Goal: Task Accomplishment & Management: Use online tool/utility

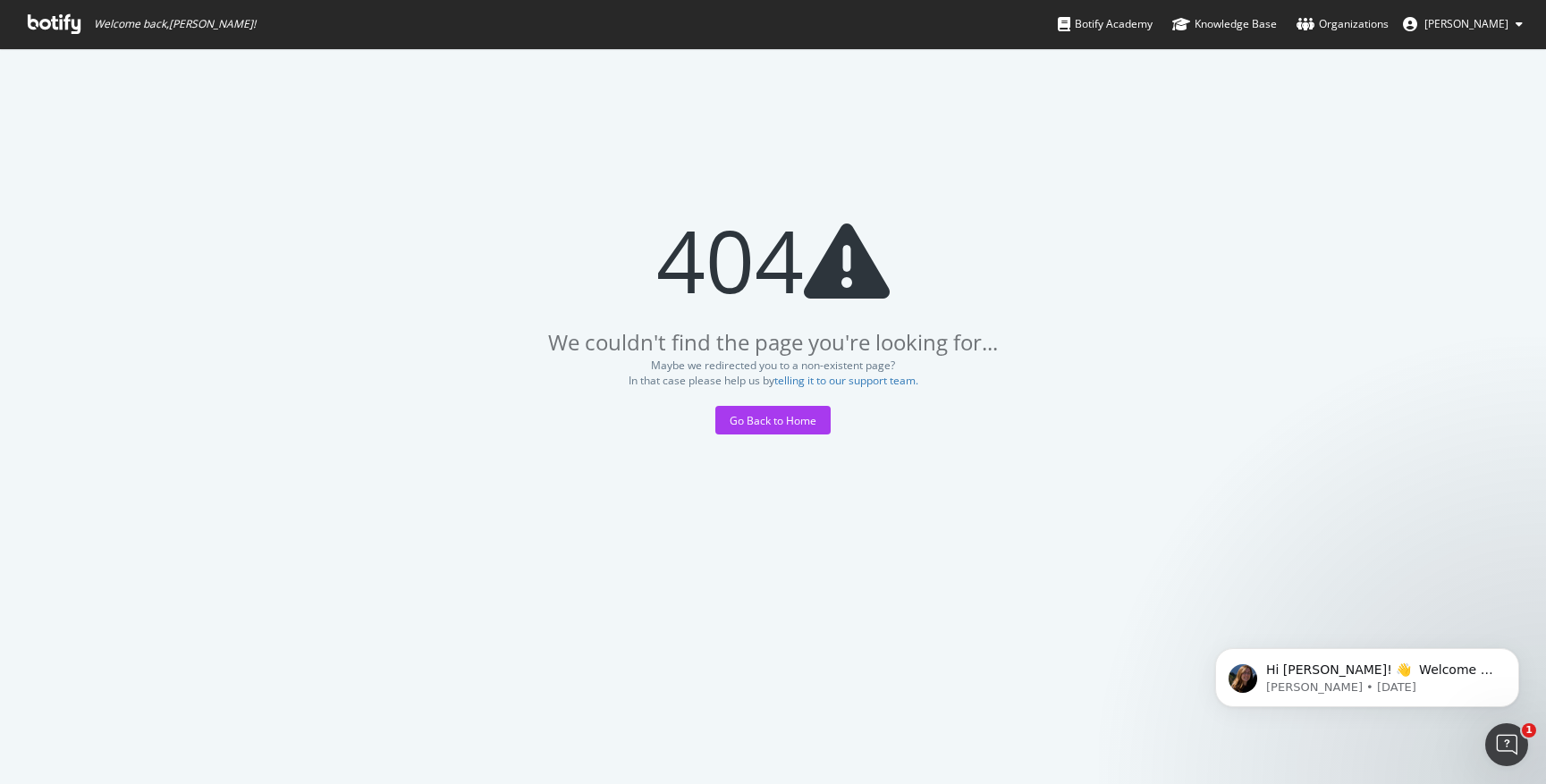
click at [226, 383] on div "Maybe we redirected you to a non-existent page? In that case please help us by …" at bounding box center [773, 372] width 1546 height 31
click at [65, 27] on icon at bounding box center [54, 23] width 53 height 19
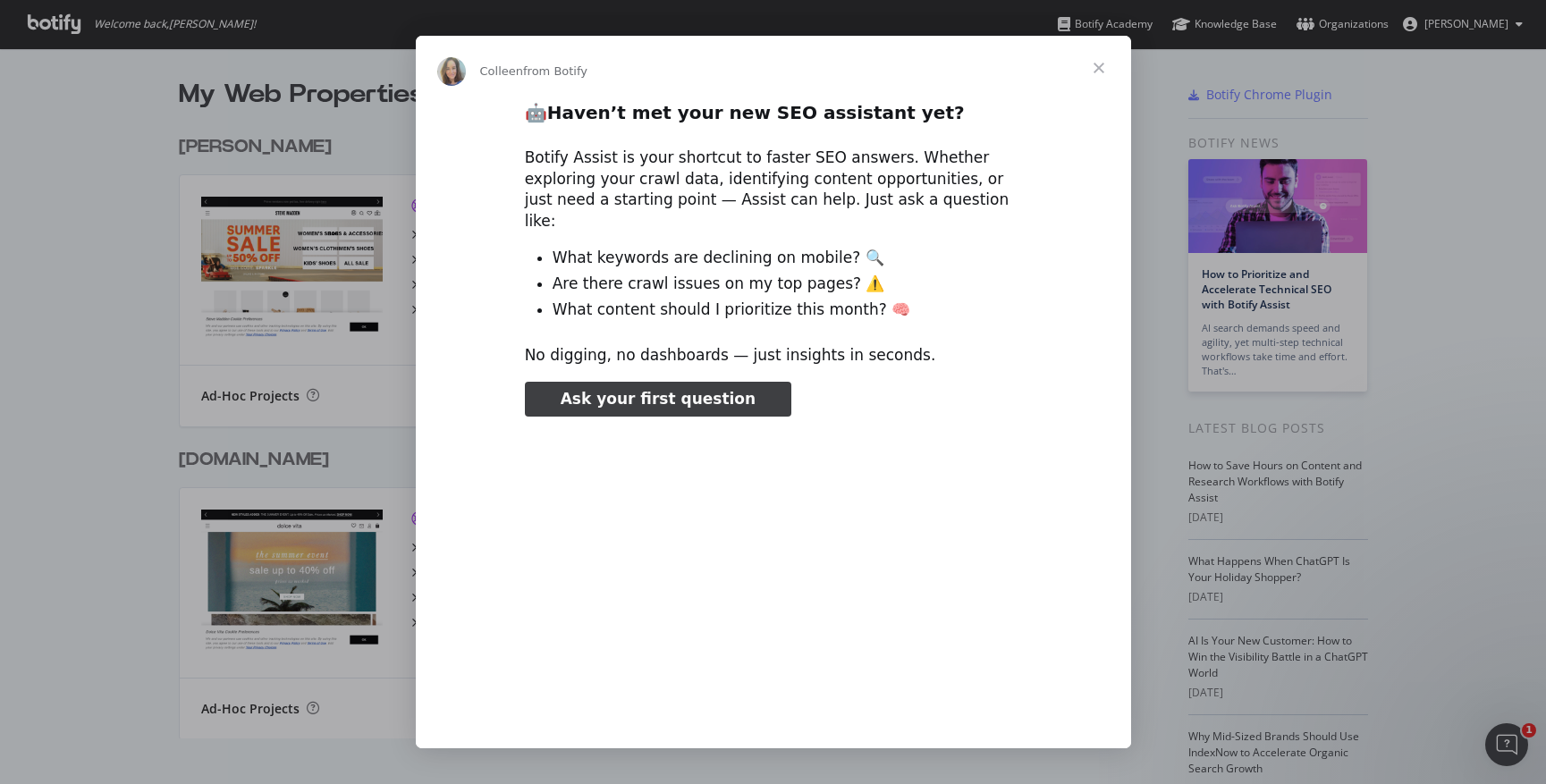
type input "3296666"
click at [669, 390] on span "Ask your first question" at bounding box center [658, 398] width 195 height 18
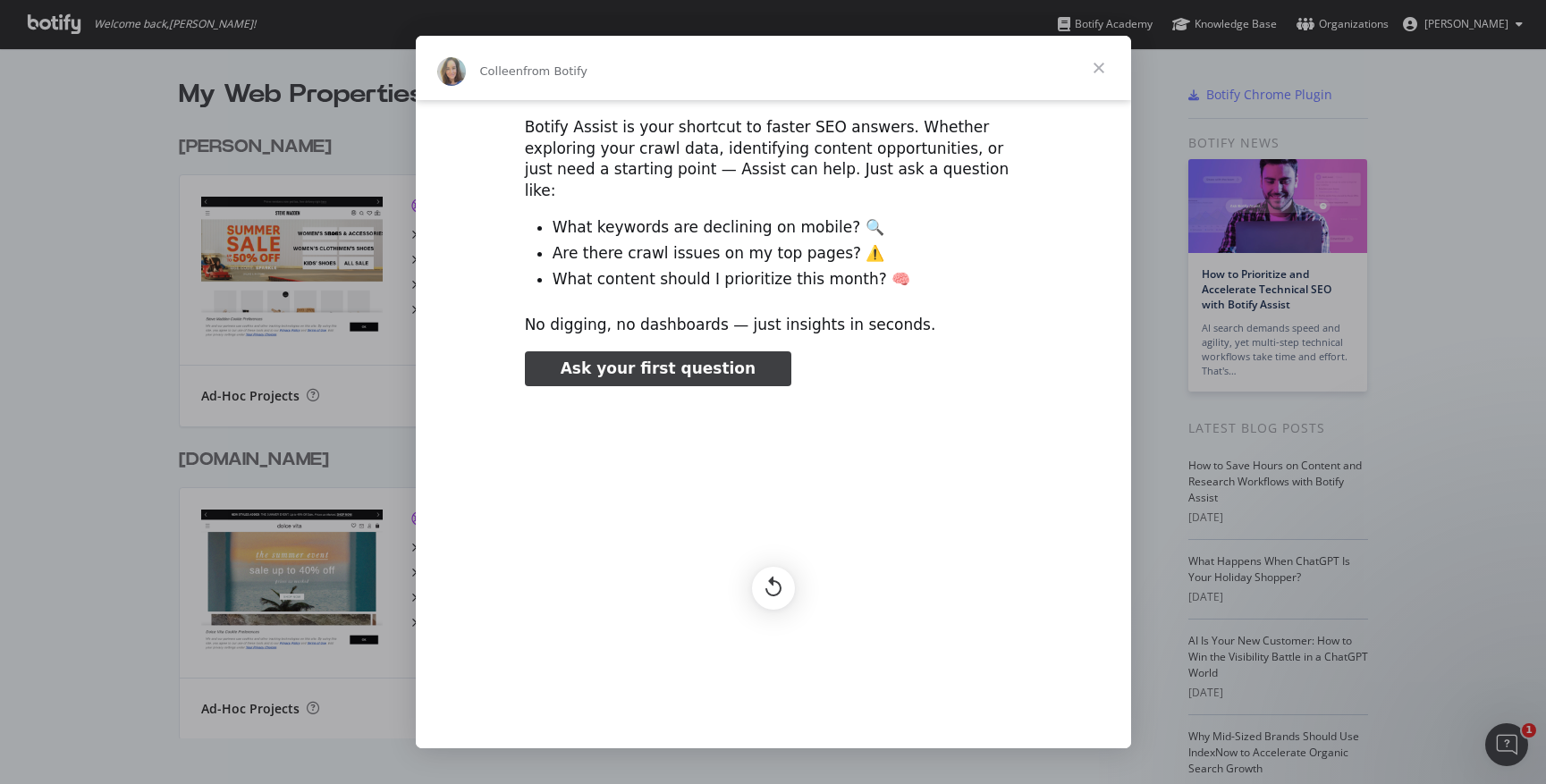
scroll to position [75, 0]
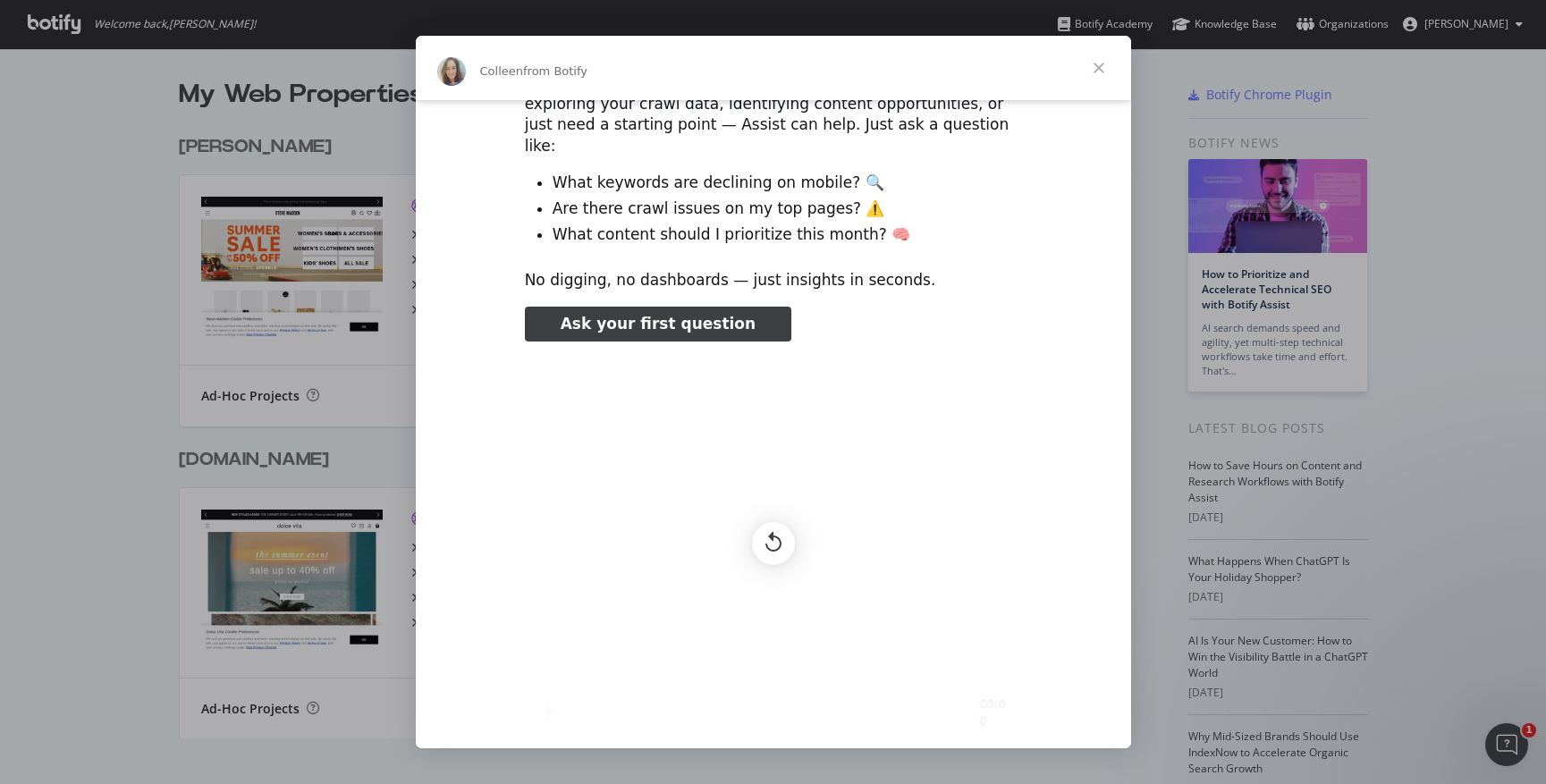
click at [721, 315] on span "Ask your first question" at bounding box center [658, 323] width 195 height 18
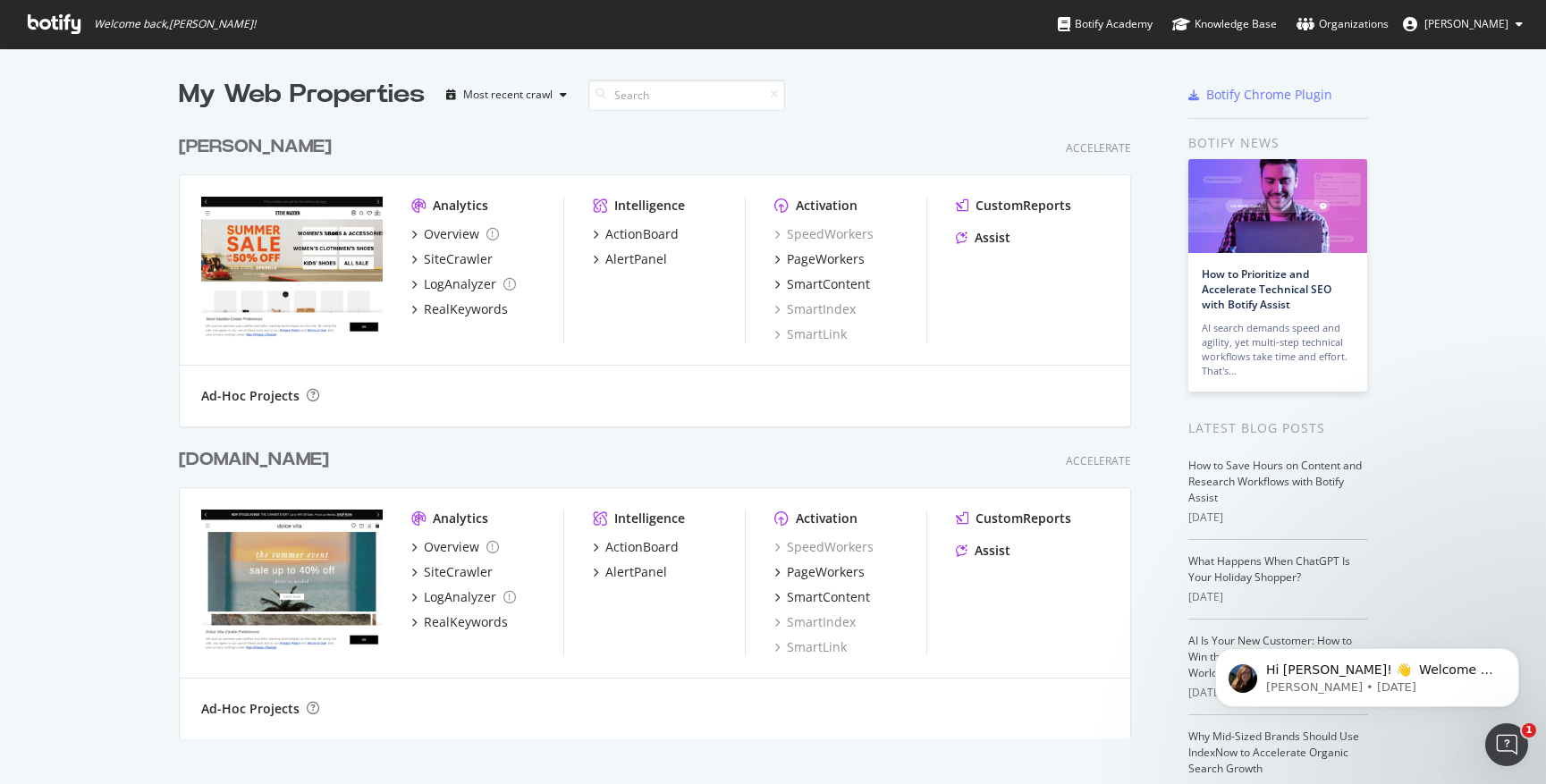
click at [682, 401] on div "Ad-Hoc Projects" at bounding box center [655, 395] width 907 height 18
click at [1034, 210] on div "CustomReports" at bounding box center [1023, 205] width 95 height 18
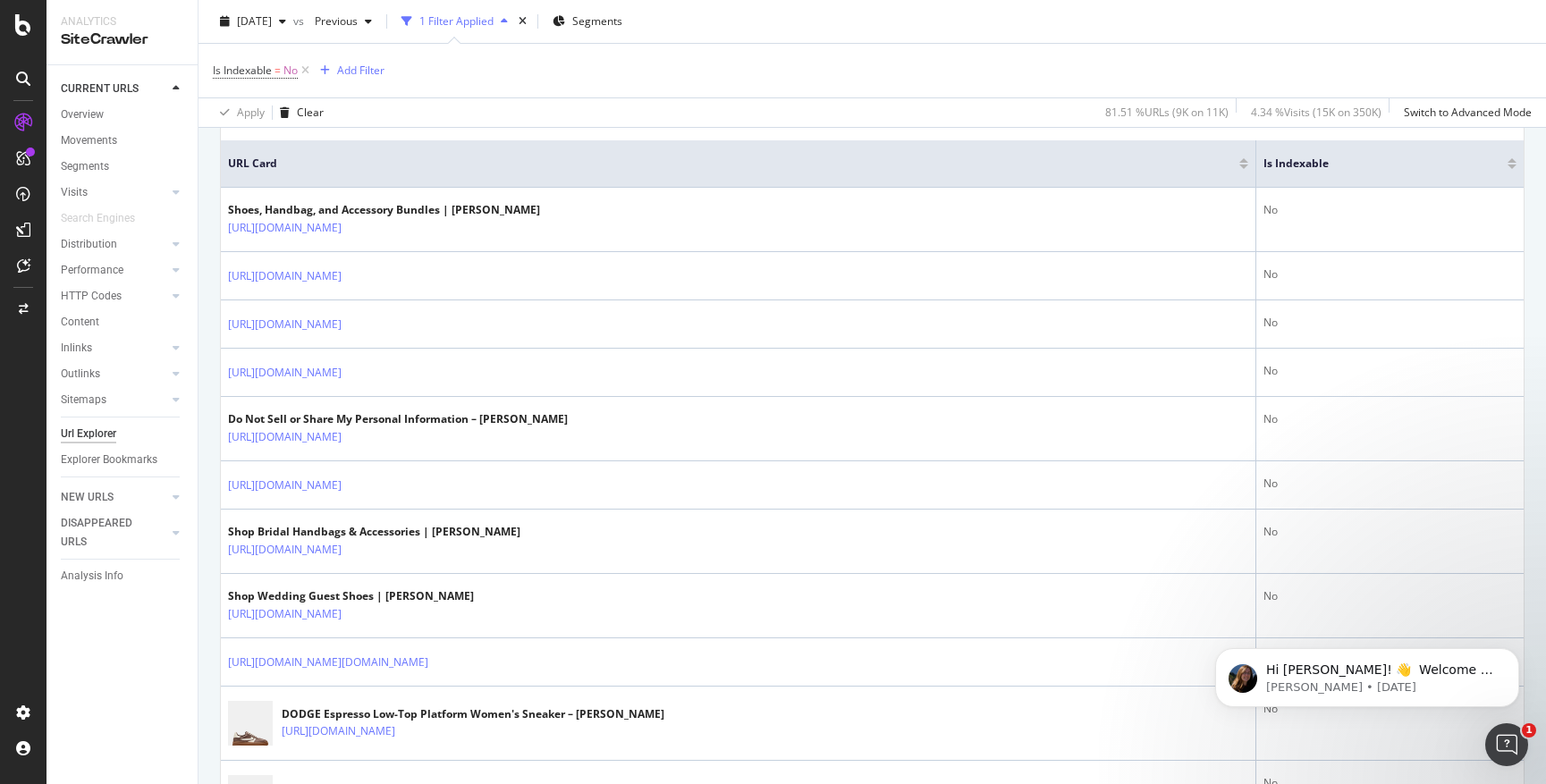
scroll to position [404, 0]
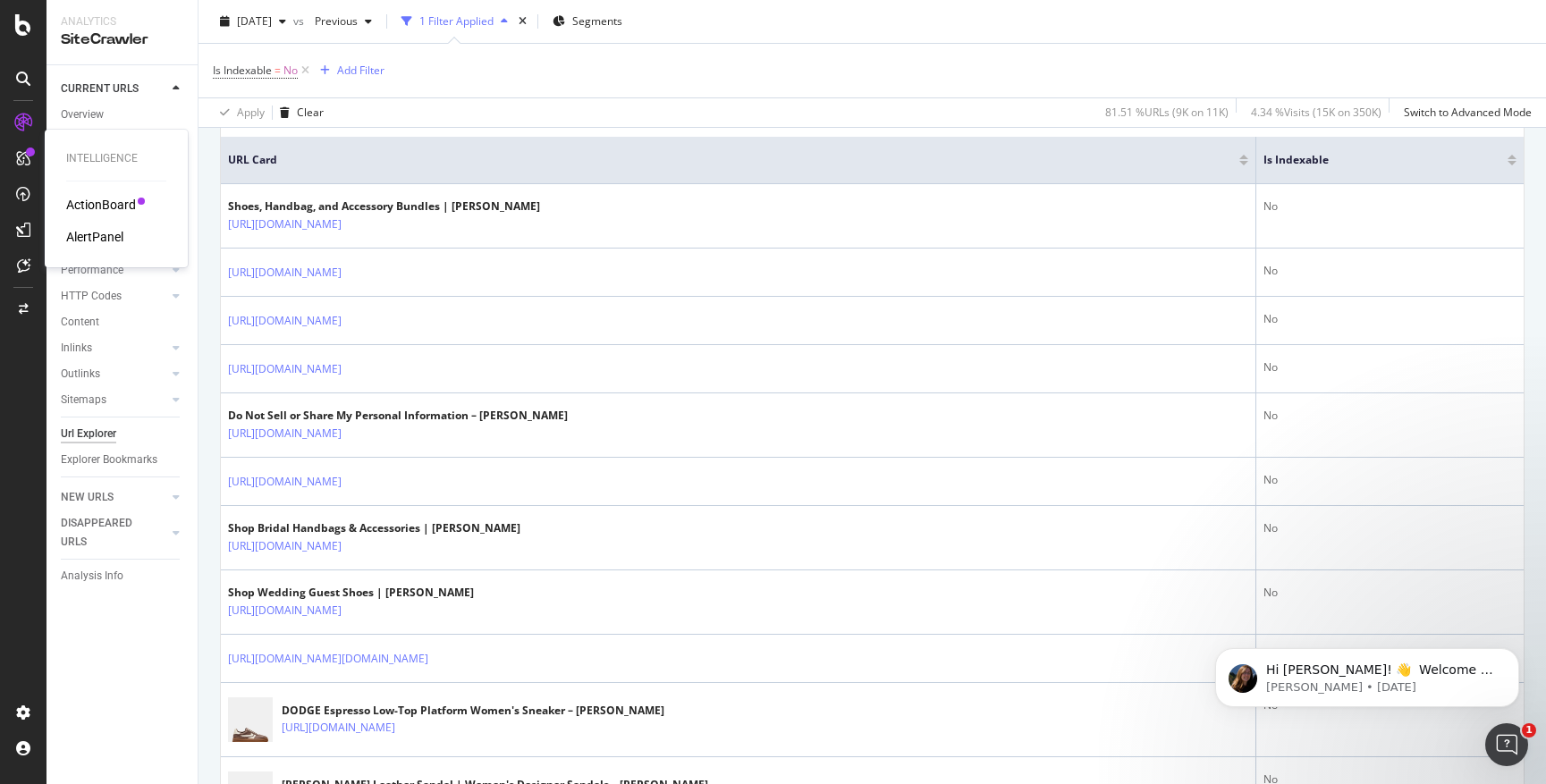
click at [94, 193] on div "Intelligence ActionBoard AlertPanel" at bounding box center [116, 198] width 129 height 131
click at [94, 204] on div "ActionBoard" at bounding box center [100, 204] width 69 height 18
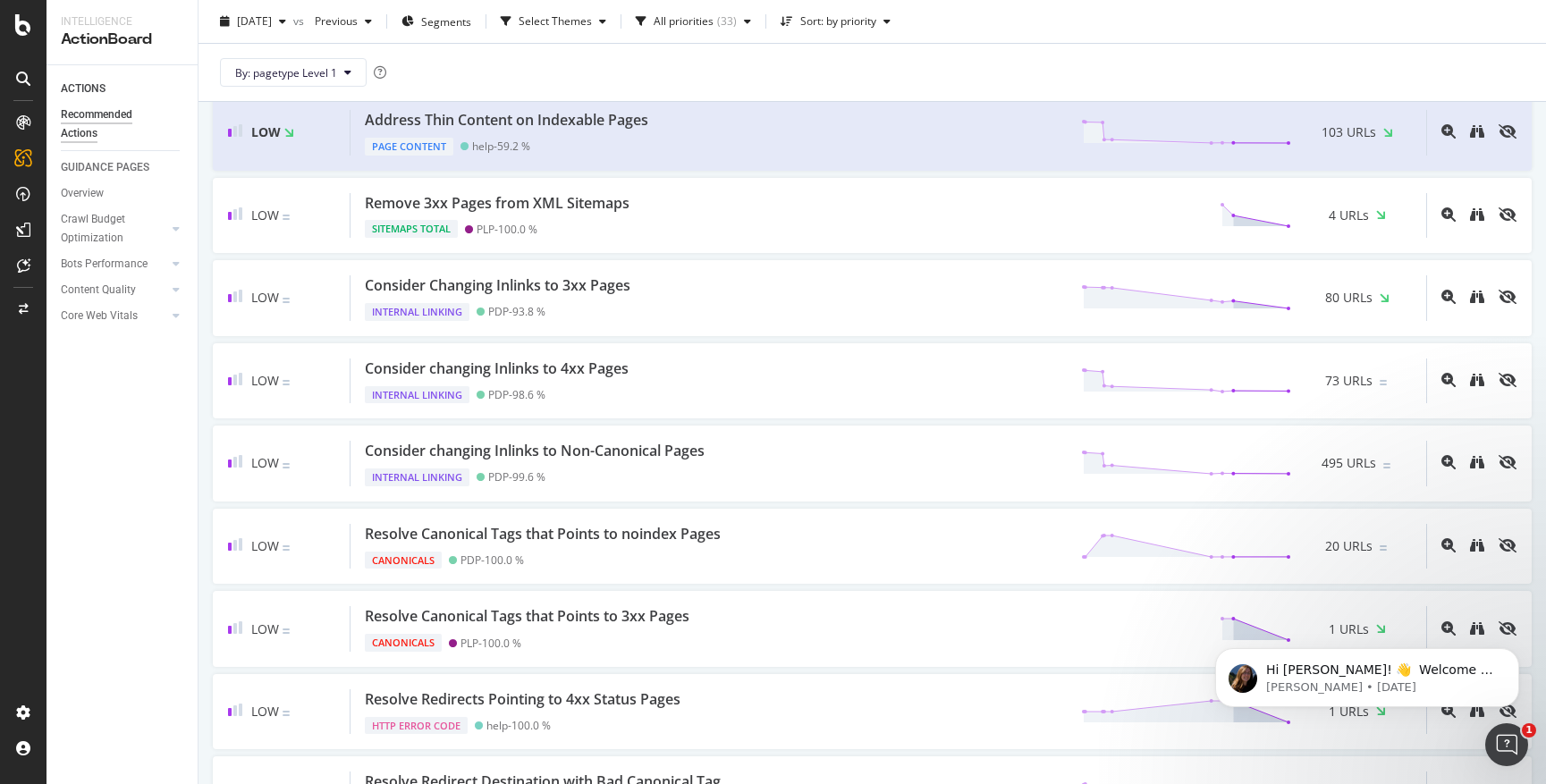
scroll to position [1440, 0]
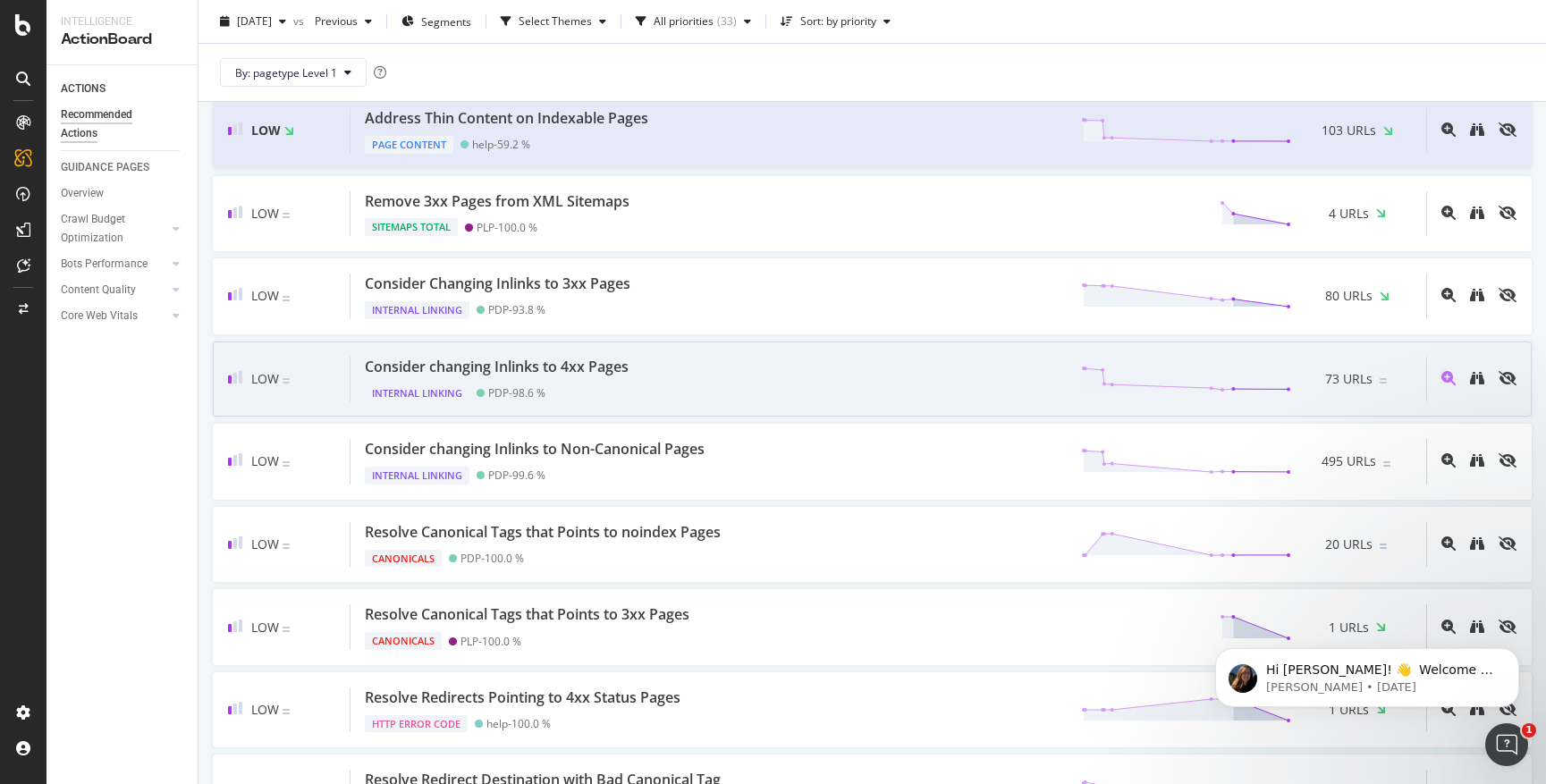
click at [741, 388] on div "Consider changing Inlinks to 4xx Pages Internal Linking PDP - 98.6 % 73 URLs" at bounding box center [889, 379] width 1076 height 45
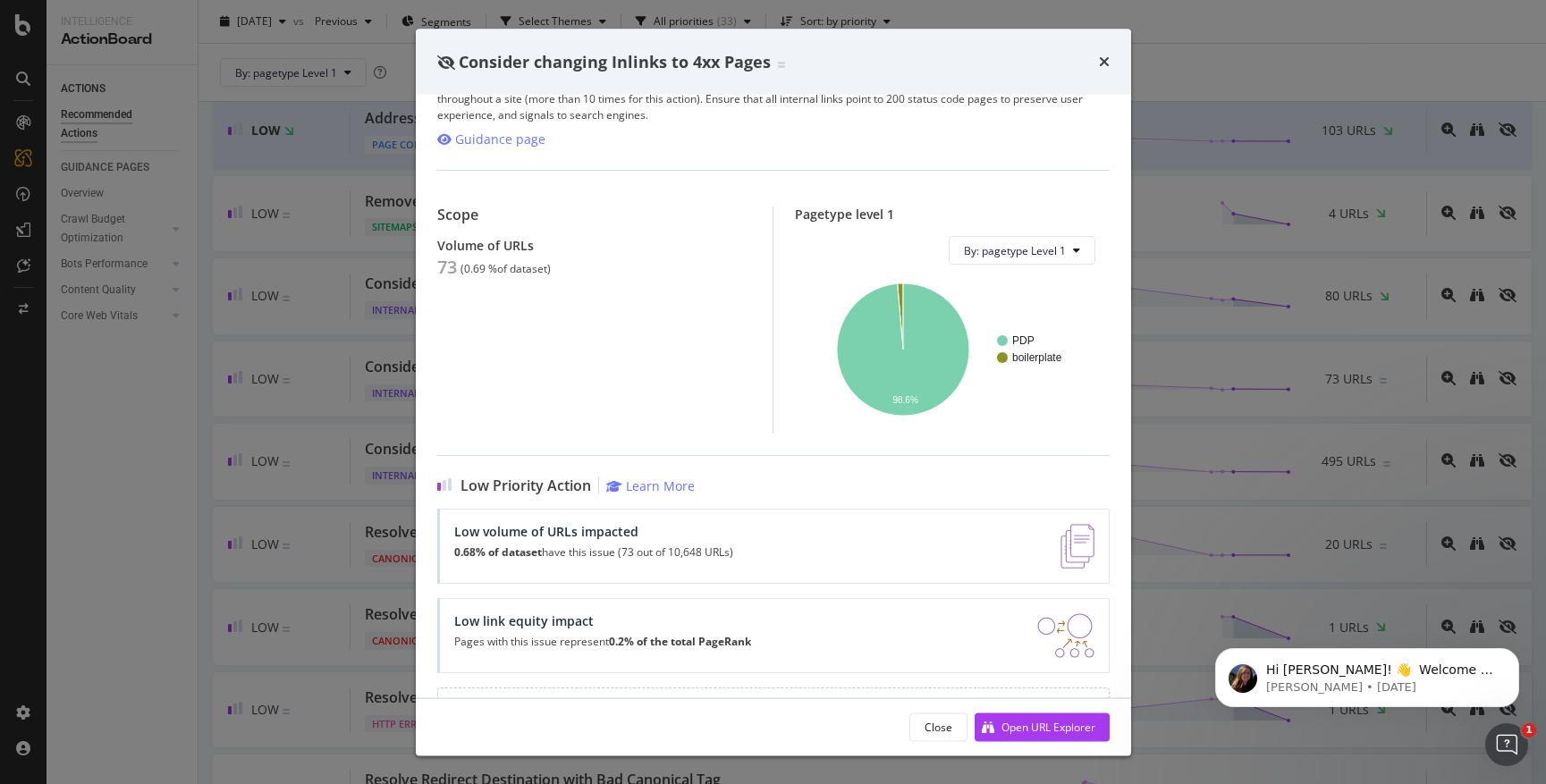
scroll to position [106, 0]
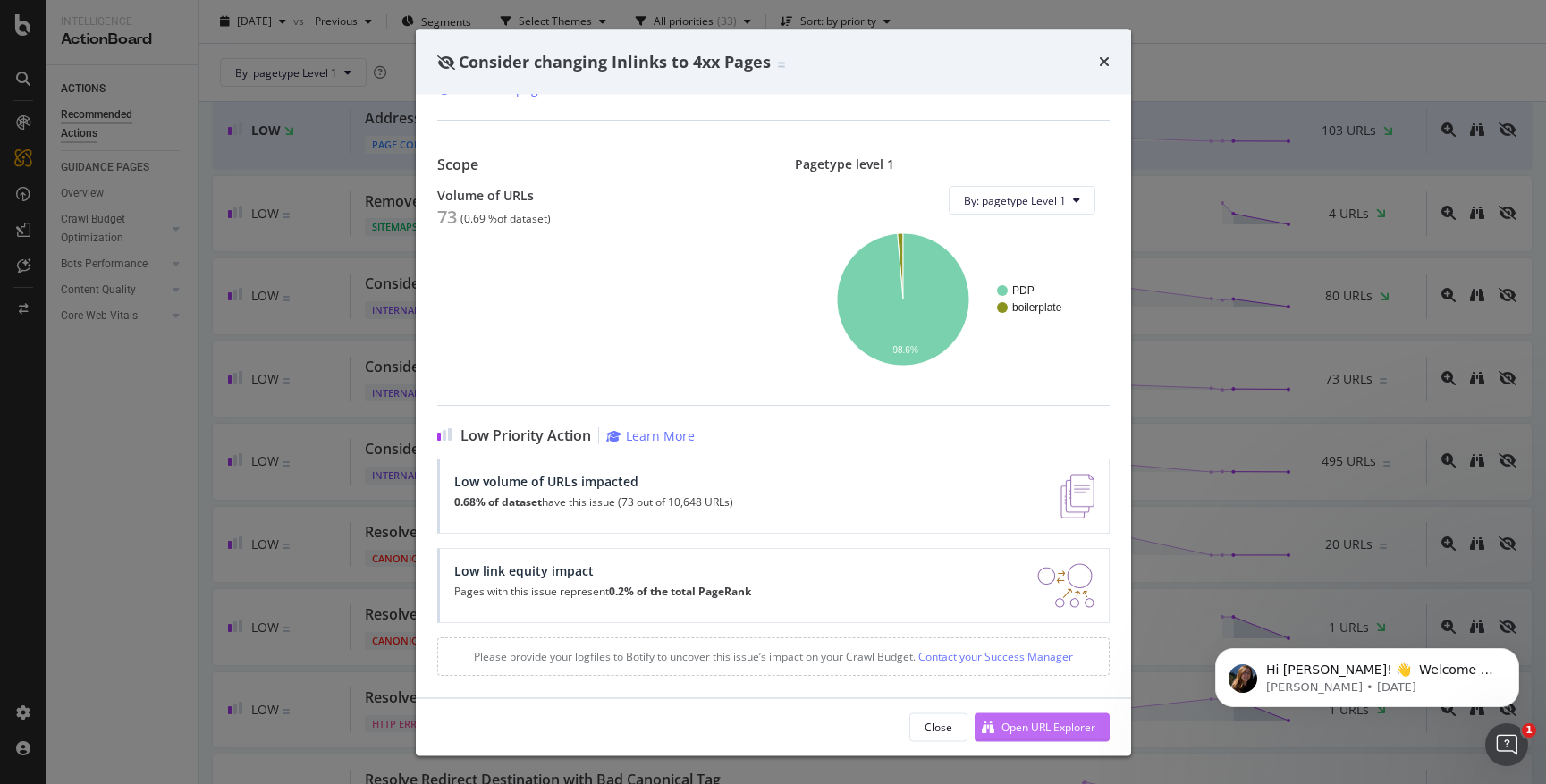
click at [1004, 719] on div "Open URL Explorer" at bounding box center [1048, 726] width 94 height 15
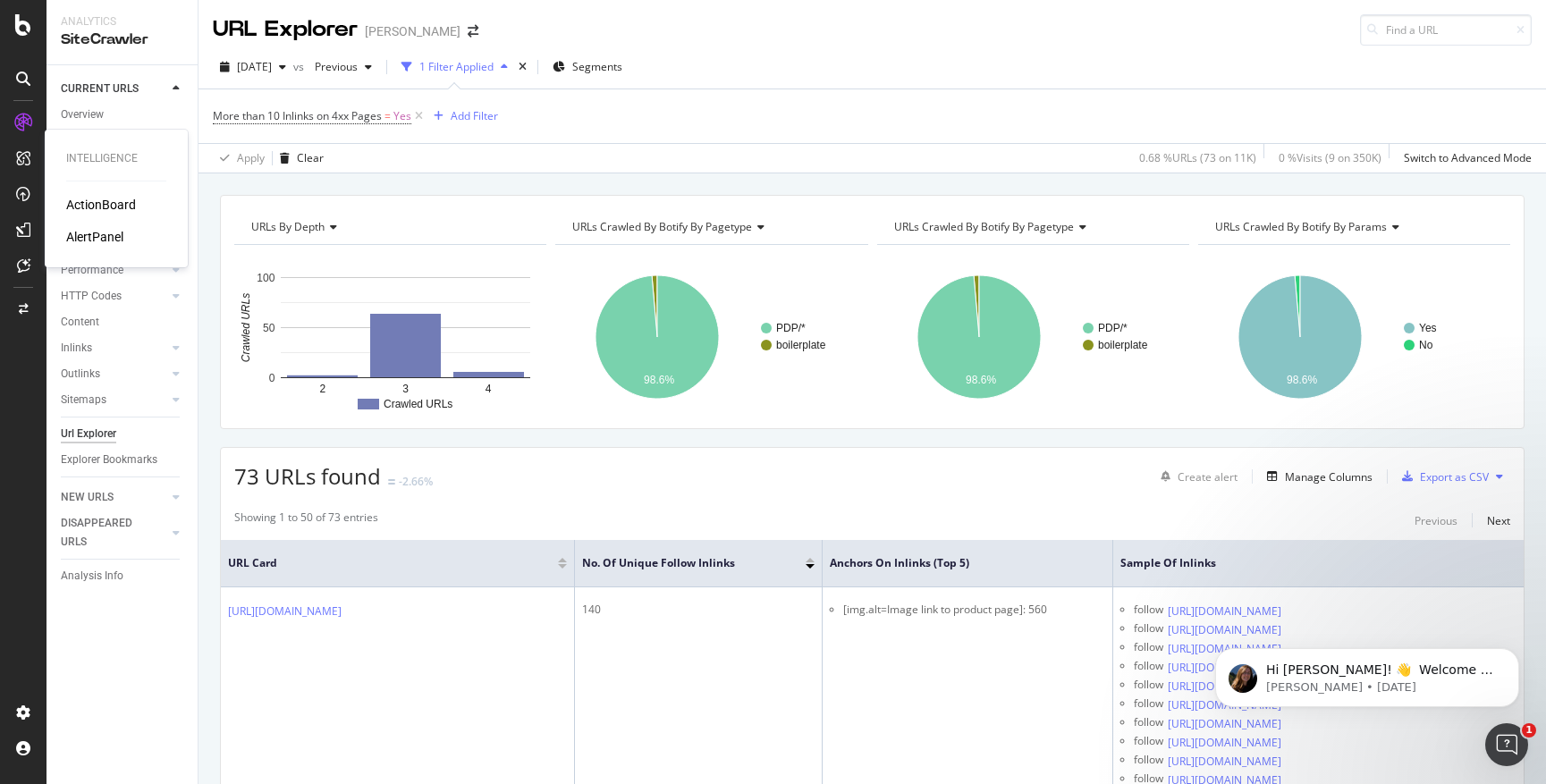
click at [82, 196] on div "ActionBoard" at bounding box center [100, 204] width 69 height 18
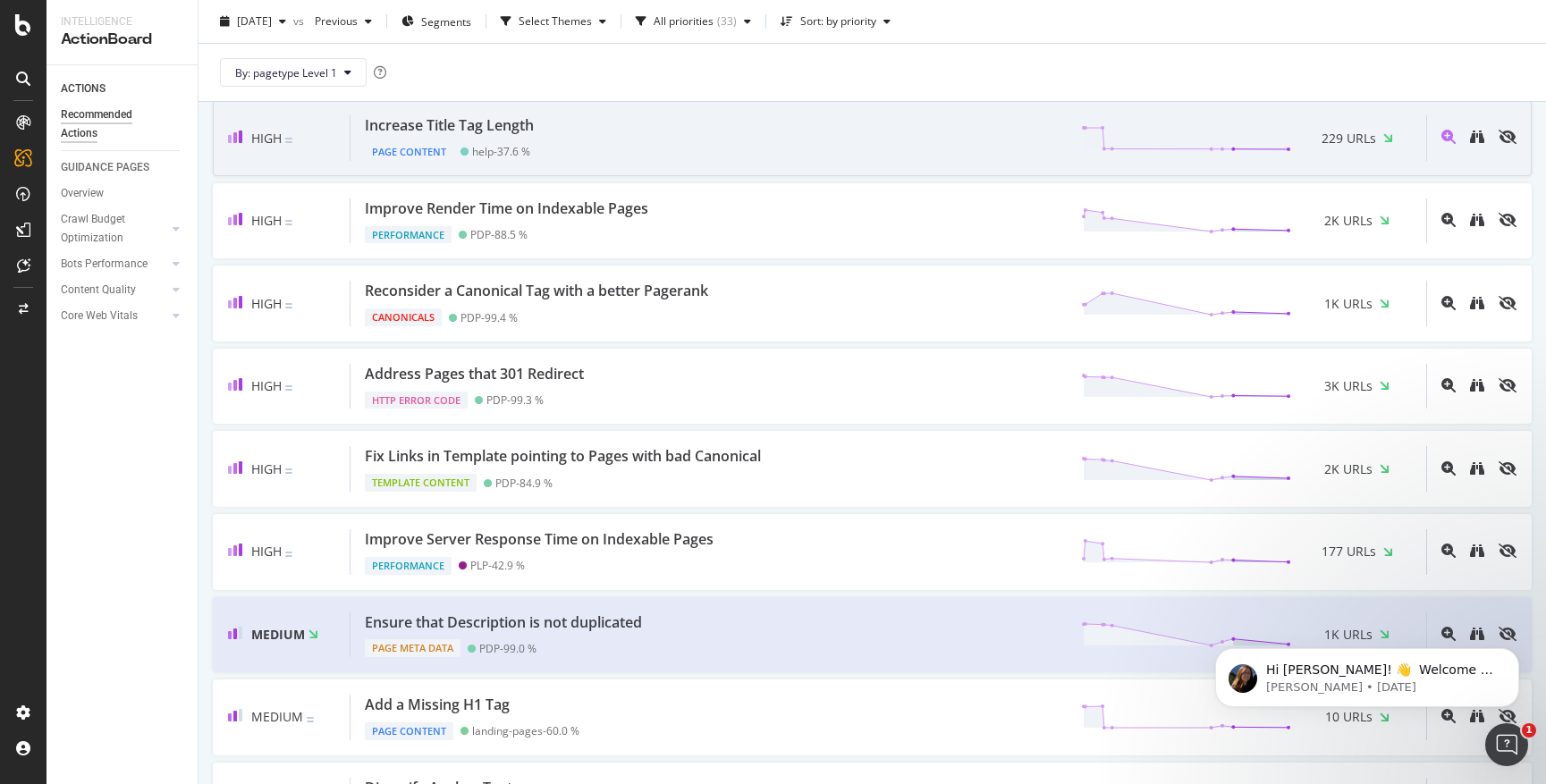
scroll to position [111, 0]
click at [300, 155] on div "High" at bounding box center [289, 136] width 122 height 45
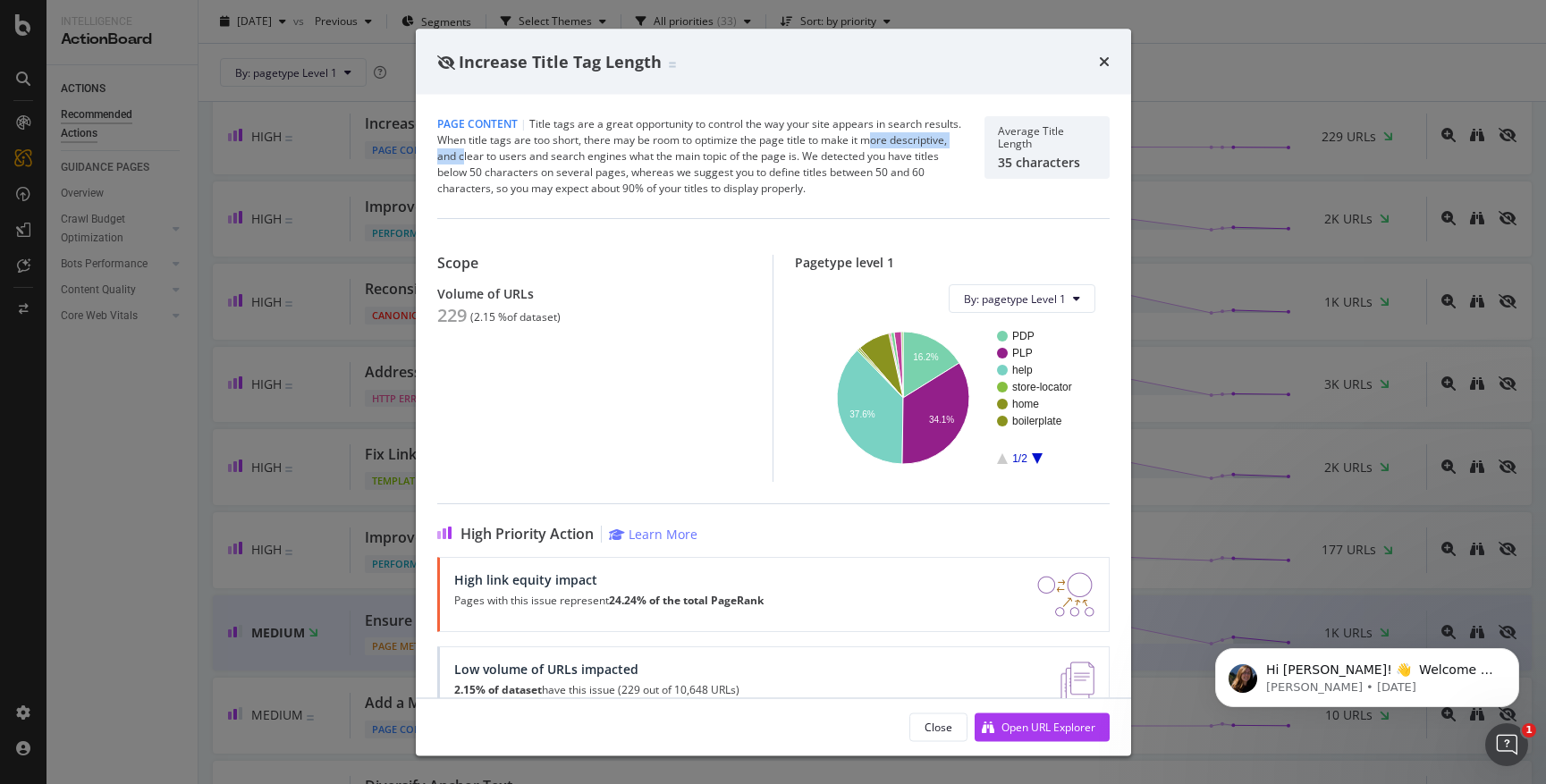
drag, startPoint x: 463, startPoint y: 151, endPoint x: 872, endPoint y: 144, distance: 409.1
click at [872, 144] on div "Page Content | Title tags are a great opportunity to control the way your site …" at bounding box center [700, 156] width 526 height 81
click at [816, 147] on div "Page Content | Title tags are a great opportunity to control the way your site …" at bounding box center [700, 156] width 526 height 81
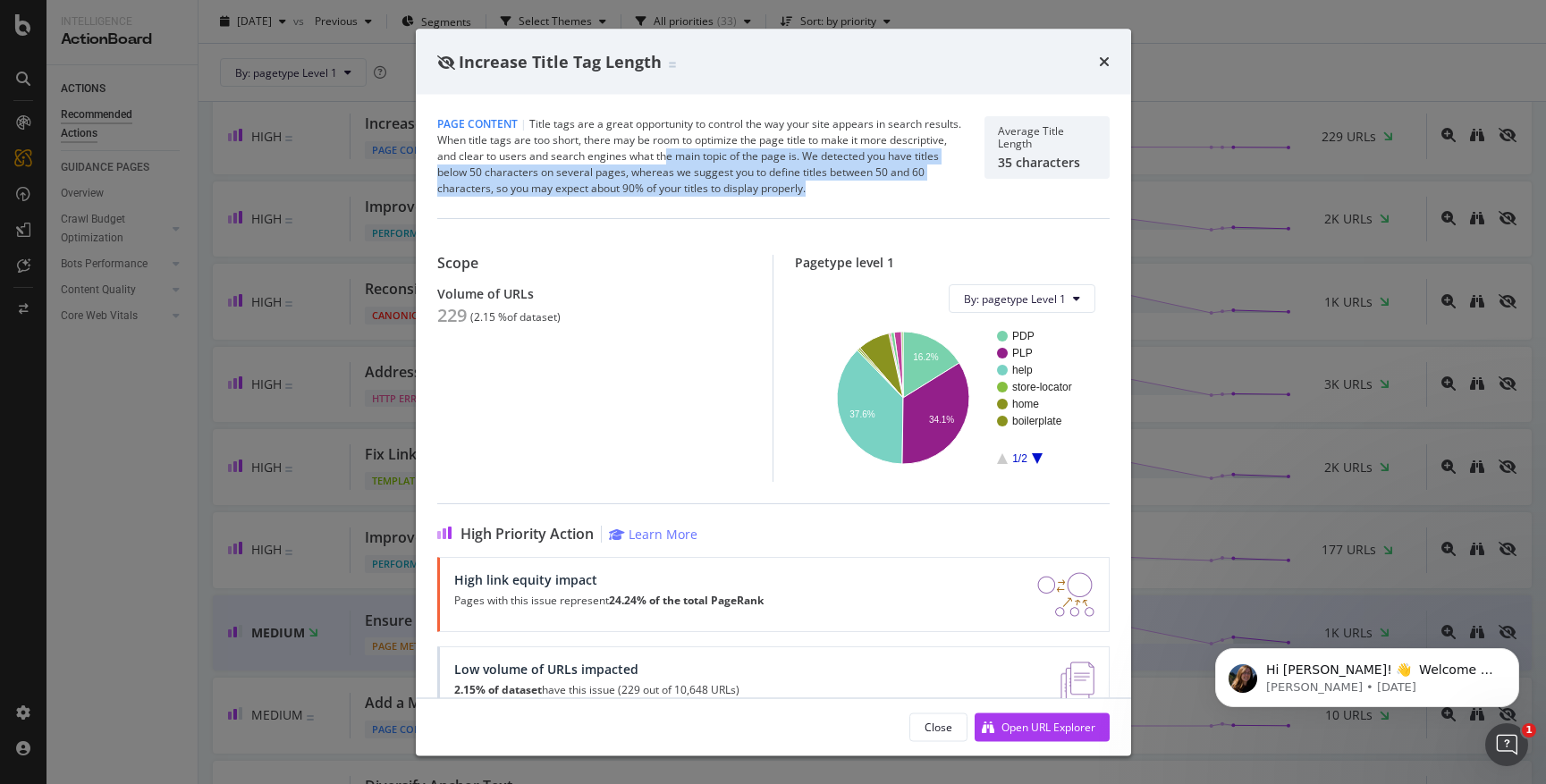
drag, startPoint x: 664, startPoint y: 154, endPoint x: 867, endPoint y: 189, distance: 206.0
click at [867, 189] on div "Page Content | Title tags are a great opportunity to control the way your site …" at bounding box center [700, 156] width 526 height 81
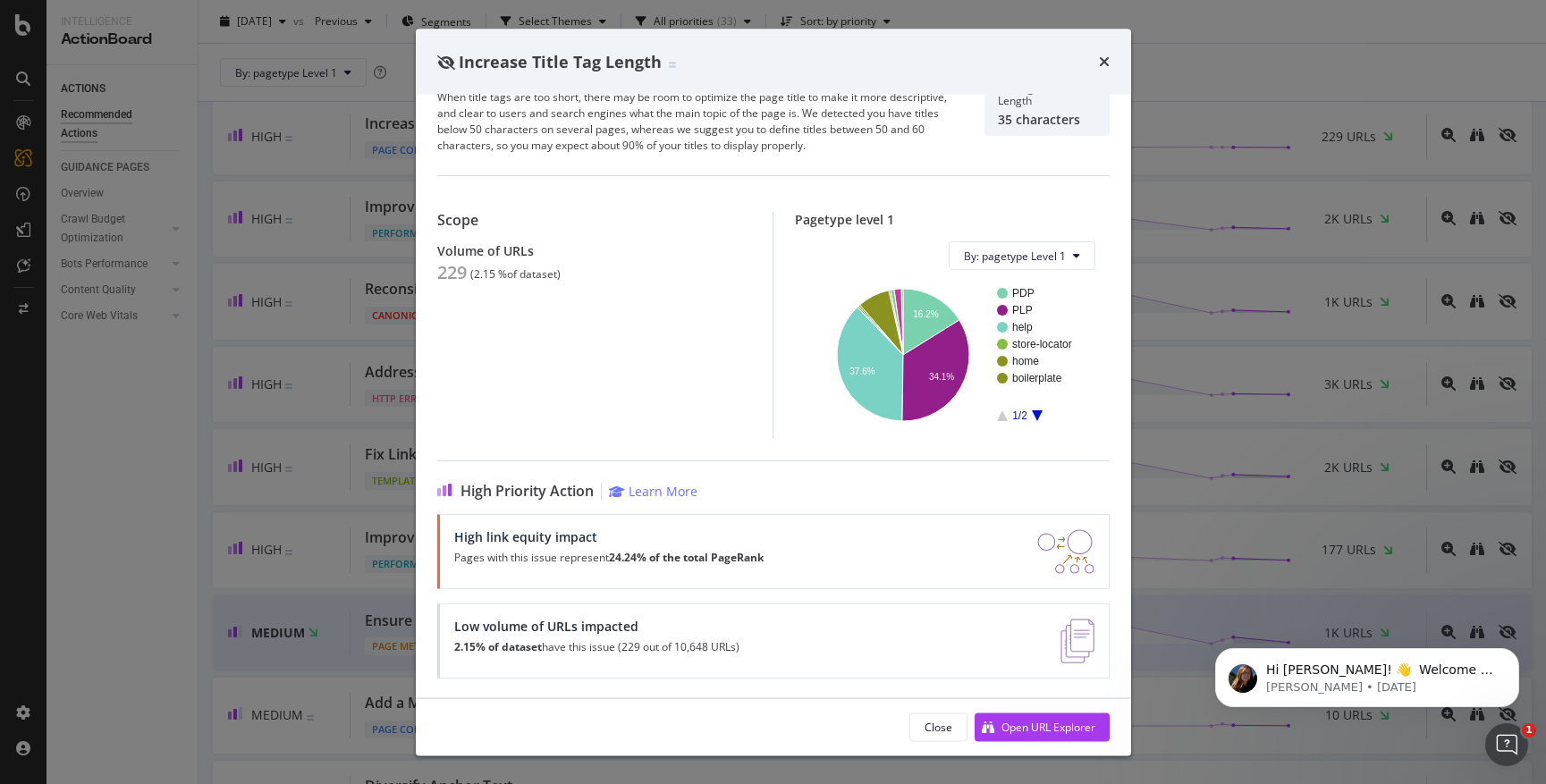
scroll to position [44, 0]
click at [747, 485] on div "High Priority Action Learn More" at bounding box center [773, 490] width 672 height 17
click at [938, 380] on icon "A chart." at bounding box center [934, 368] width 67 height 101
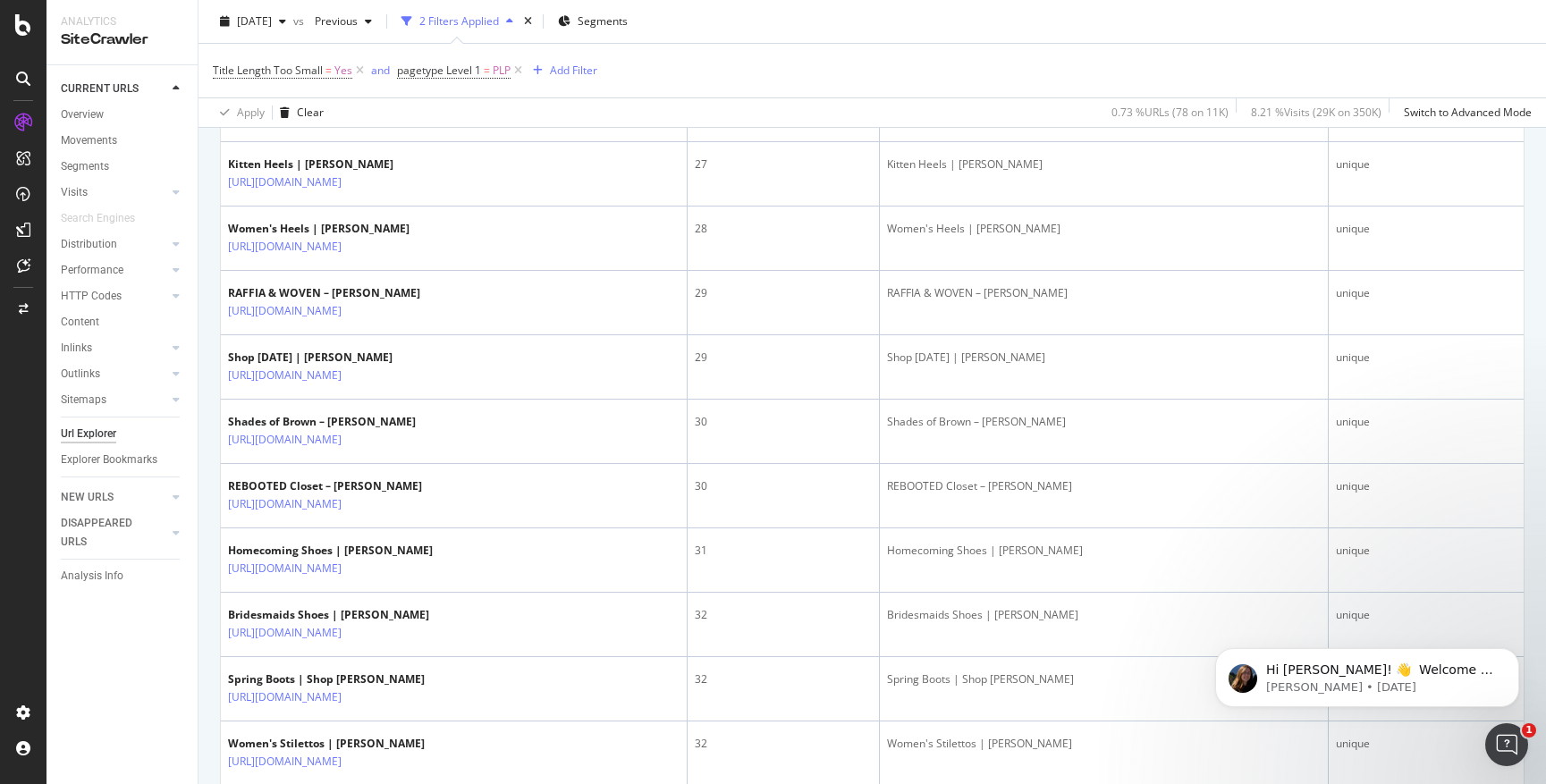
scroll to position [977, 0]
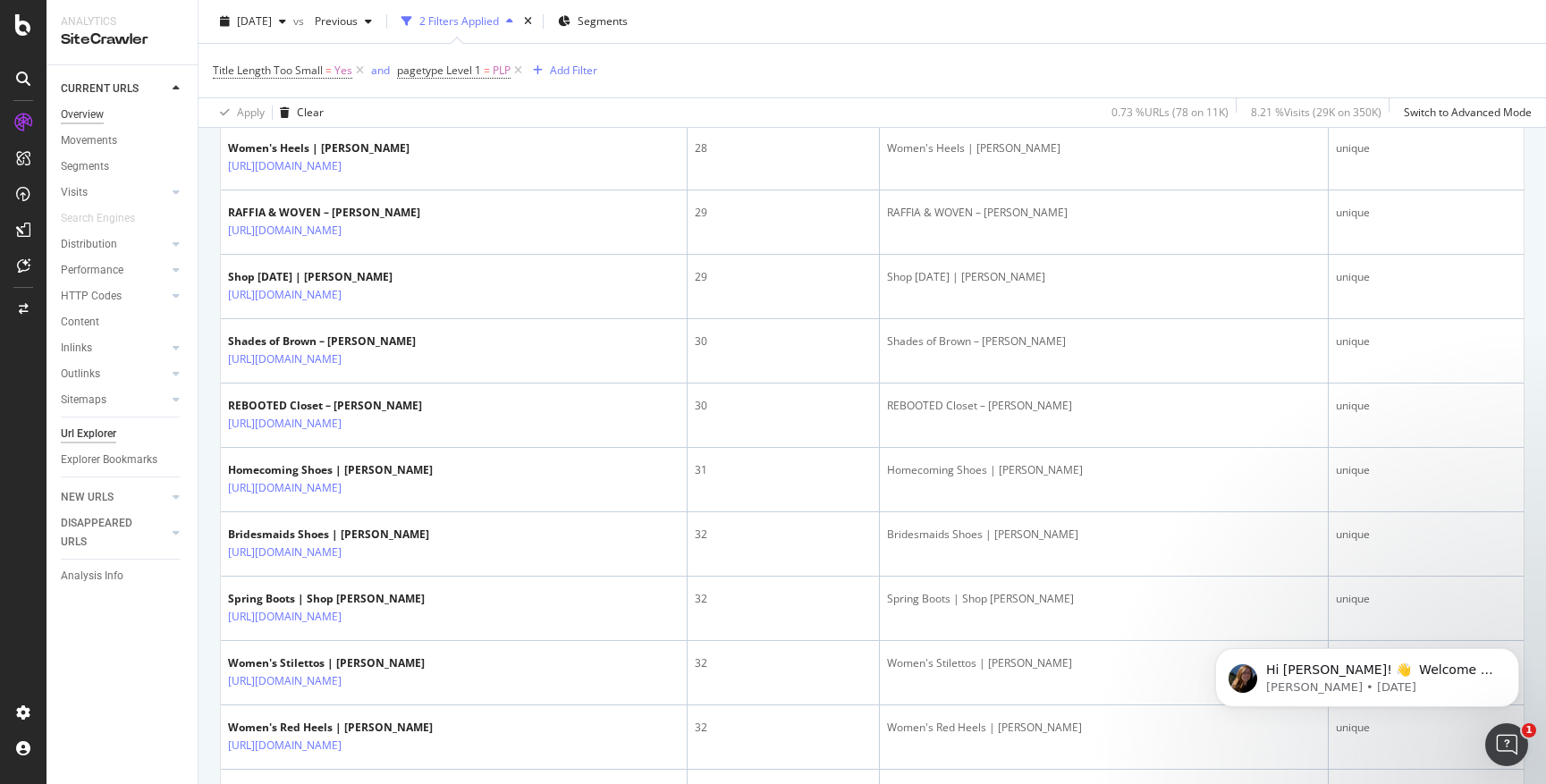
click at [94, 115] on div "Overview" at bounding box center [82, 115] width 43 height 19
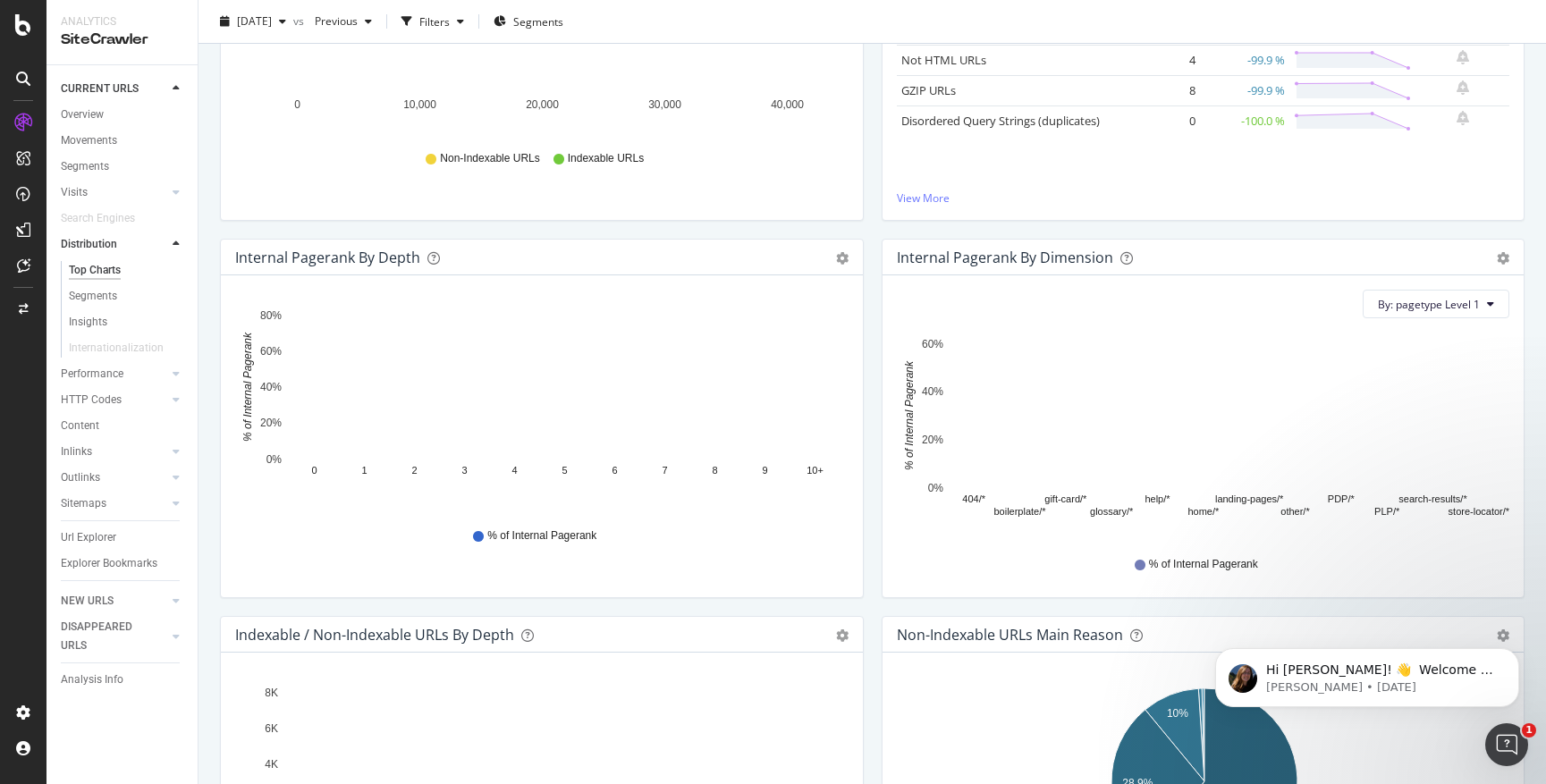
scroll to position [378, 0]
